Goal: Information Seeking & Learning: Learn about a topic

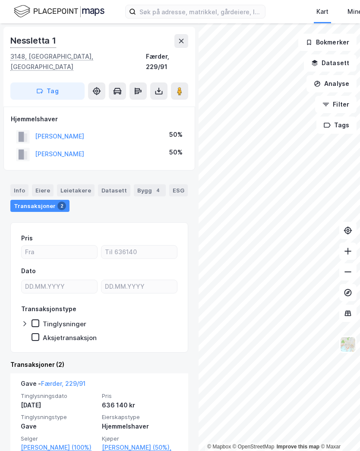
click at [0, 0] on button "[PERSON_NAME]" at bounding box center [0, 0] width 0 height 0
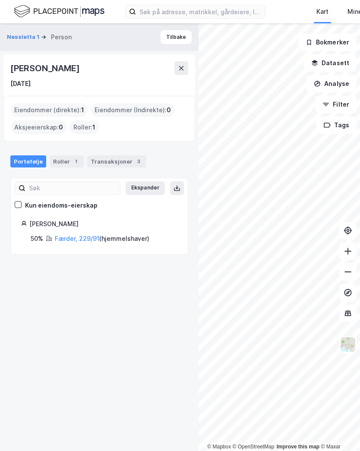
click at [168, 38] on button "Tilbake" at bounding box center [176, 37] width 31 height 14
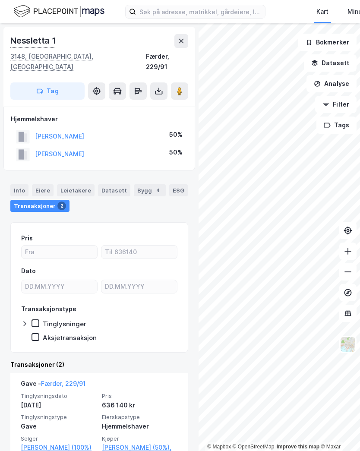
click at [0, 0] on button "[PERSON_NAME]" at bounding box center [0, 0] width 0 height 0
